Goal: Transaction & Acquisition: Purchase product/service

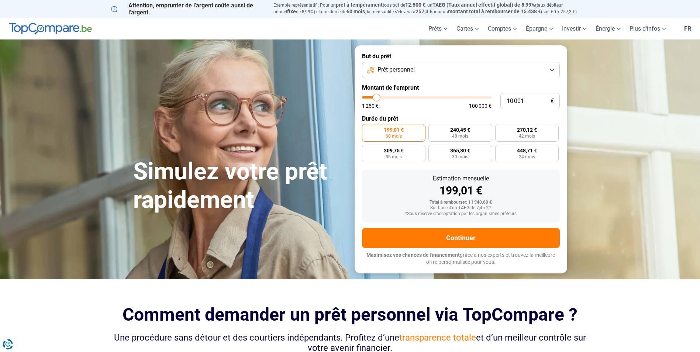
click at [519, 62] on button "Prêt personnel" at bounding box center [461, 70] width 198 height 16
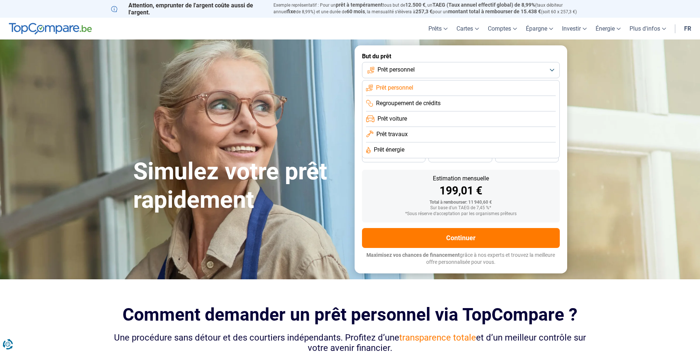
click at [401, 121] on span "Prêt voiture" at bounding box center [393, 119] width 30 height 8
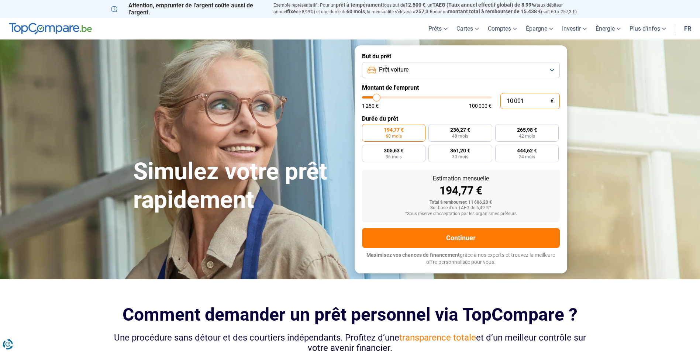
drag, startPoint x: 526, startPoint y: 100, endPoint x: 491, endPoint y: 96, distance: 34.6
click at [491, 96] on div "10 001 € 1 250 € 100 000 €" at bounding box center [461, 101] width 198 height 16
type input "10000"
radio input "true"
type input "7"
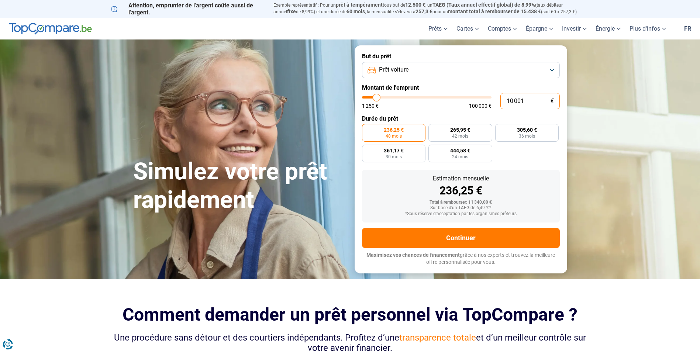
type input "1250"
type input "70"
type input "1250"
type input "700"
type input "1250"
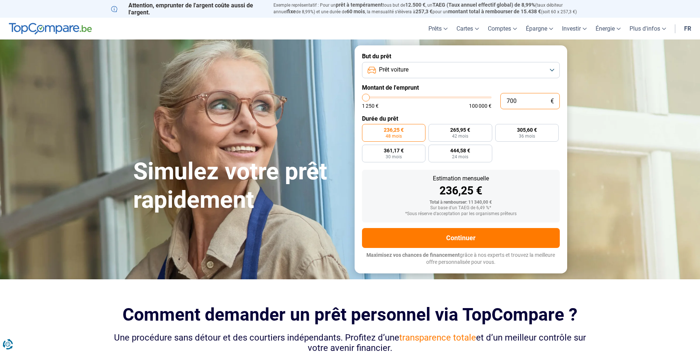
type input "7 000"
type input "7000"
radio input "true"
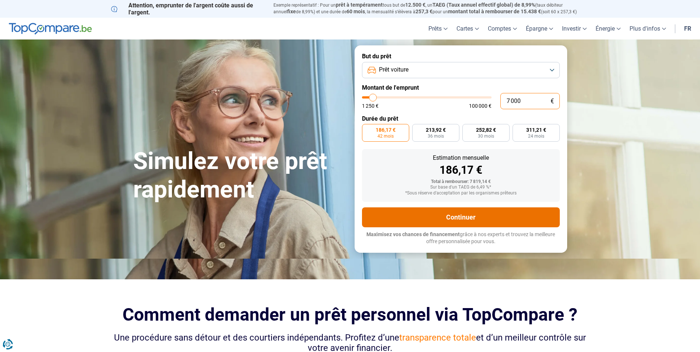
type input "7 000"
click at [465, 218] on button "Continuer" at bounding box center [461, 217] width 198 height 20
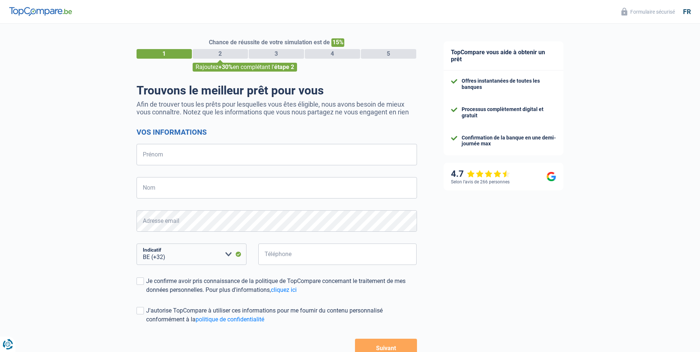
select select "32"
